Goal: Task Accomplishment & Management: Manage account settings

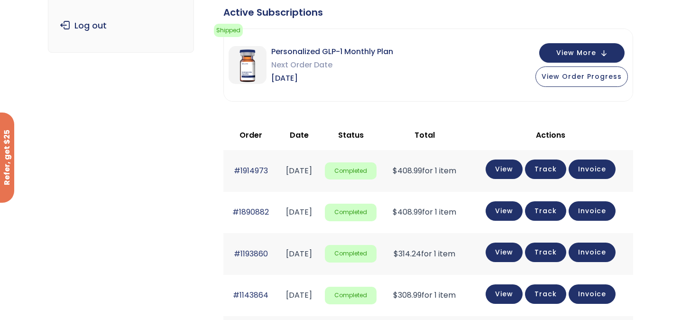
scroll to position [165, 0]
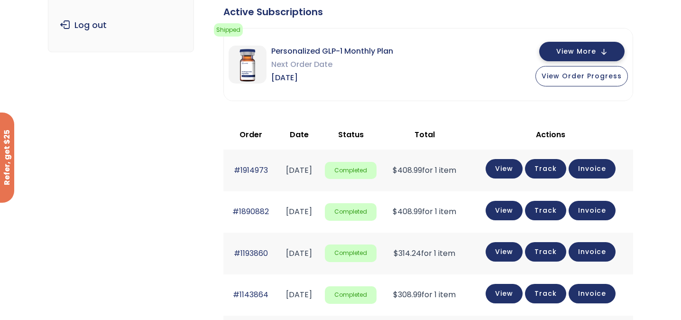
click at [594, 53] on span "View More" at bounding box center [576, 51] width 40 height 6
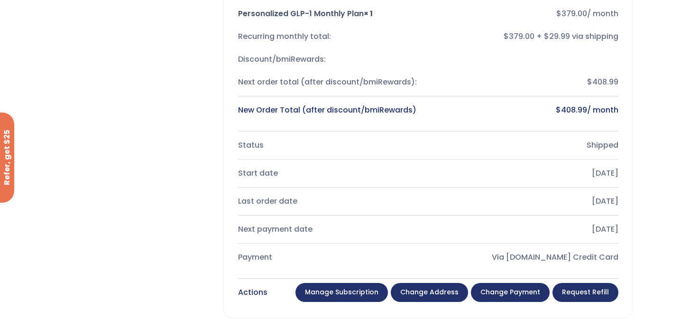
scroll to position [287, 0]
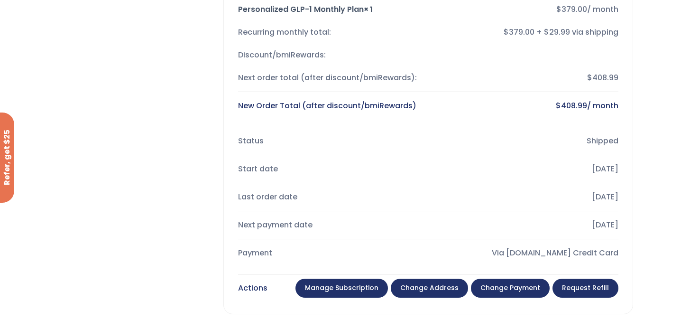
click at [368, 292] on link "Manage Subscription" at bounding box center [342, 287] width 93 height 19
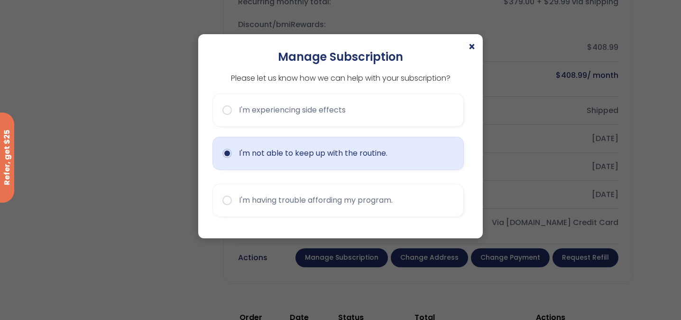
scroll to position [325, 0]
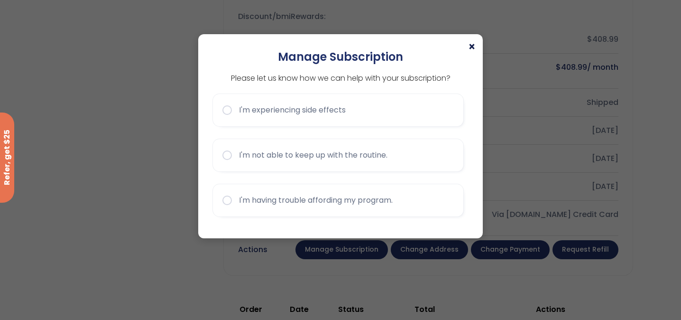
click at [470, 49] on span "×" at bounding box center [472, 46] width 8 height 11
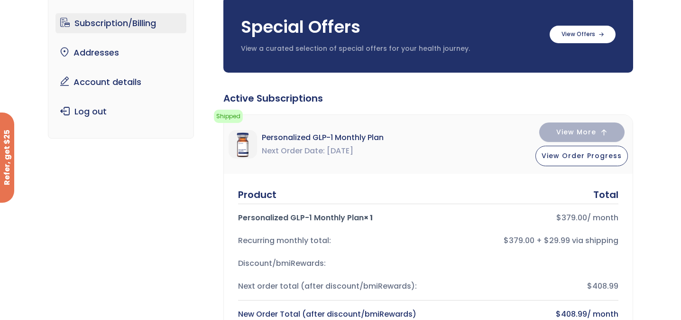
scroll to position [81, 0]
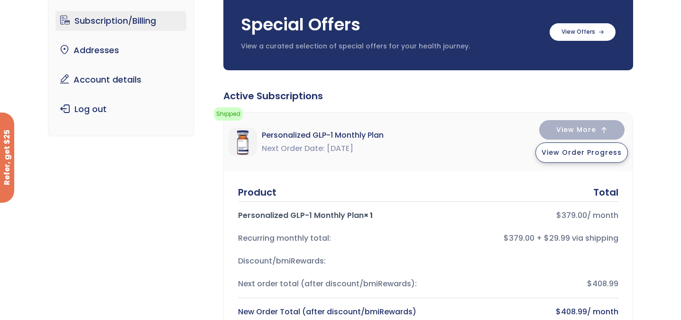
click at [562, 151] on span "View Order Progress" at bounding box center [582, 152] width 80 height 9
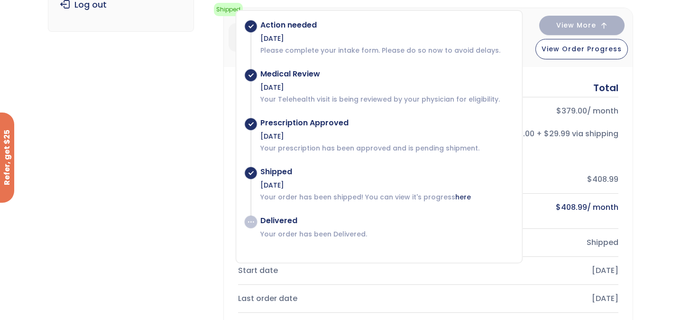
scroll to position [186, 0]
click at [600, 23] on button "View More" at bounding box center [581, 23] width 85 height 19
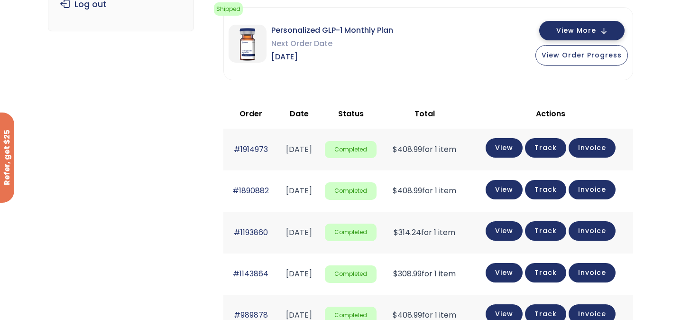
click at [572, 33] on span "View More" at bounding box center [576, 31] width 40 height 6
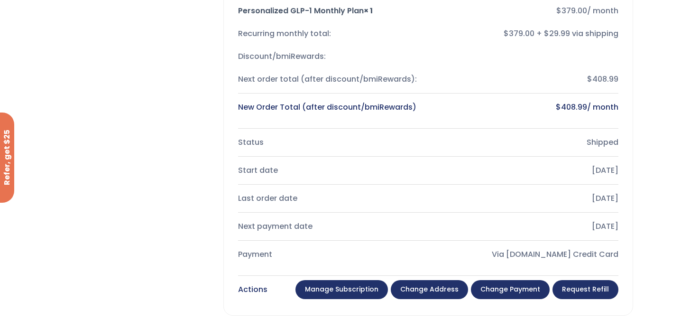
scroll to position [291, 0]
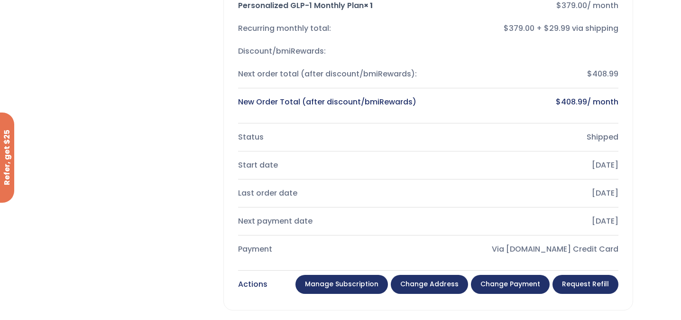
click at [355, 281] on link "Manage Subscription" at bounding box center [342, 284] width 93 height 19
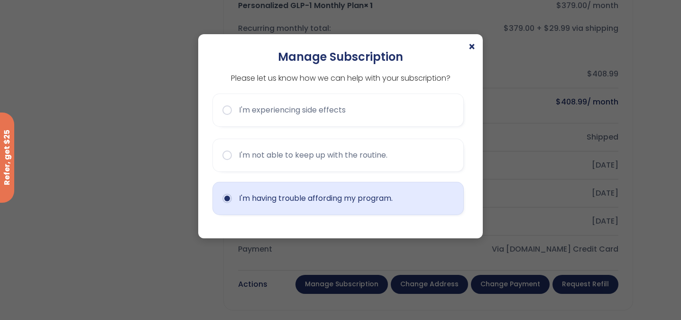
click at [290, 199] on button "I'm having trouble affording my program." at bounding box center [338, 198] width 251 height 33
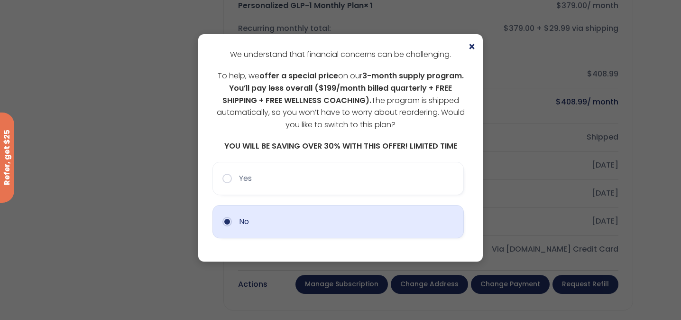
click at [266, 226] on button "No" at bounding box center [338, 221] width 251 height 33
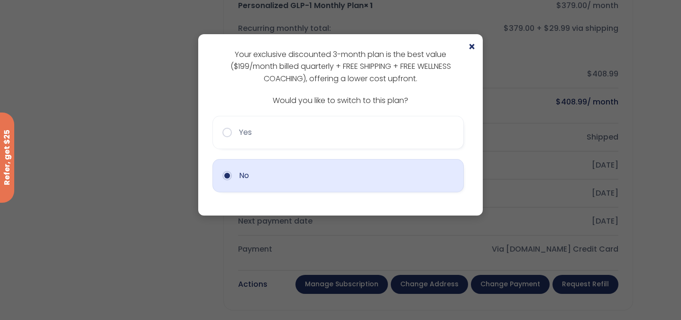
click at [277, 186] on button "No" at bounding box center [338, 175] width 251 height 33
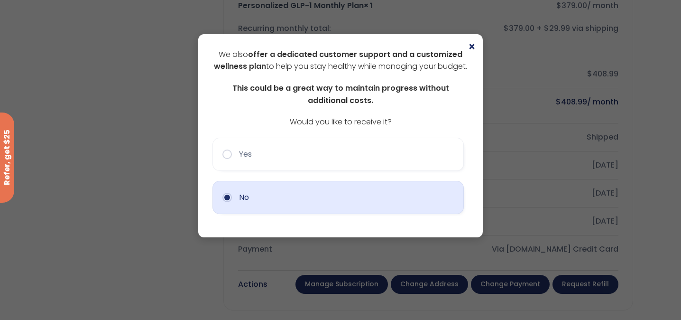
click at [284, 214] on button "No" at bounding box center [338, 197] width 251 height 33
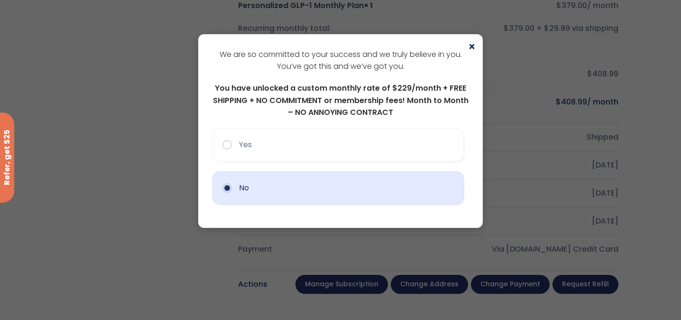
click at [259, 192] on button "No" at bounding box center [338, 187] width 251 height 33
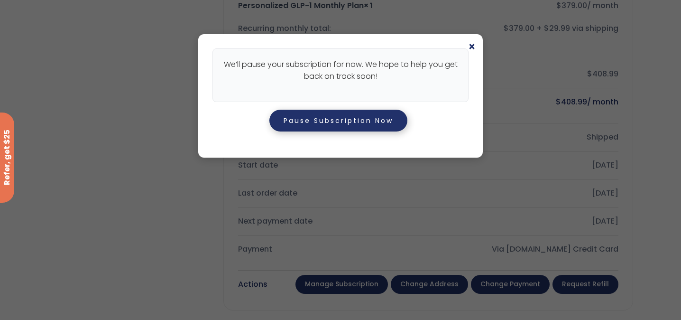
click at [329, 119] on button "Pause Subscription Now" at bounding box center [338, 121] width 138 height 22
